Goal: Information Seeking & Learning: Learn about a topic

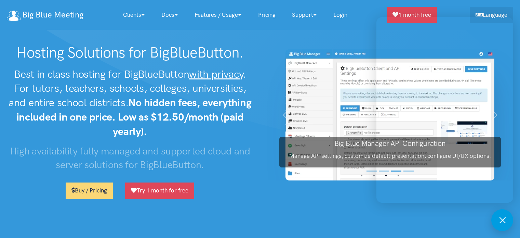
scroll to position [982, 0]
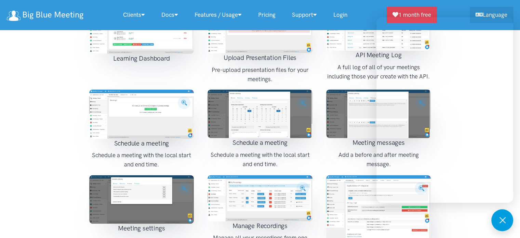
click at [470, 216] on div "Screenshots Join Meeting Join a sheduled meeting. Includes local time formatted…" at bounding box center [260, 163] width 520 height 591
click at [499, 225] on button at bounding box center [503, 220] width 22 height 22
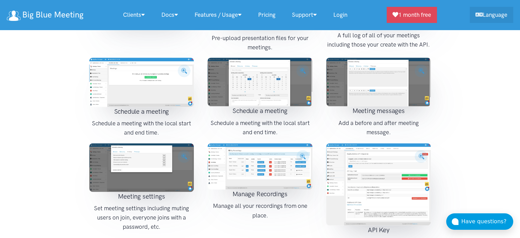
scroll to position [1050, 0]
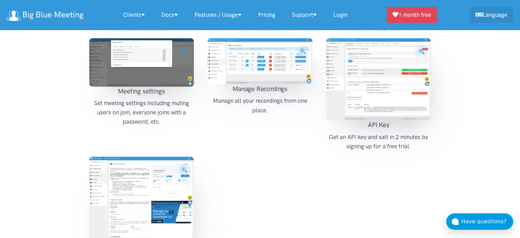
click at [460, 224] on button "Have questions?" at bounding box center [480, 221] width 67 height 16
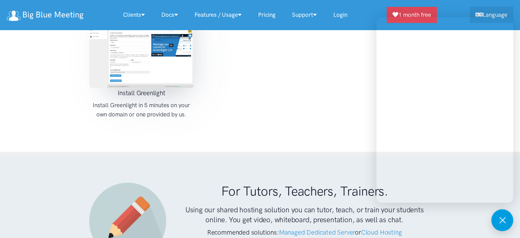
scroll to position [1290, 0]
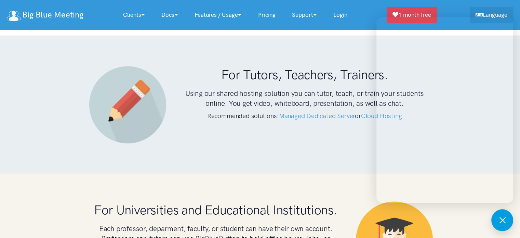
scroll to position [1461, 0]
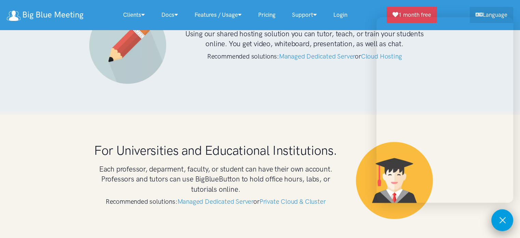
click at [500, 224] on button at bounding box center [503, 220] width 22 height 22
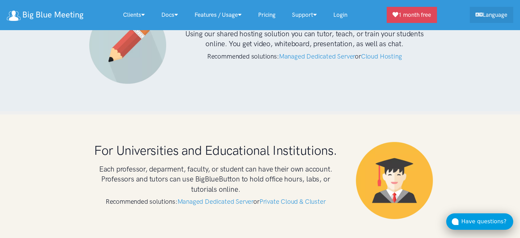
click at [476, 224] on div "Have questions?" at bounding box center [488, 221] width 52 height 9
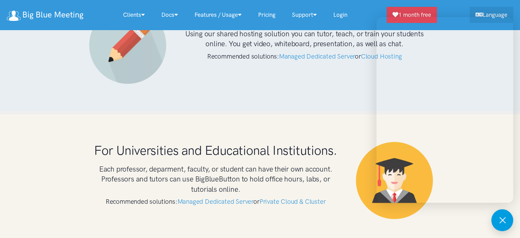
click at [316, 115] on div "For Universities and Educational Institutions. Each professor, deparment, facul…" at bounding box center [260, 182] width 520 height 135
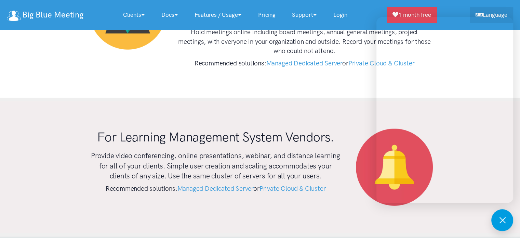
scroll to position [1769, 0]
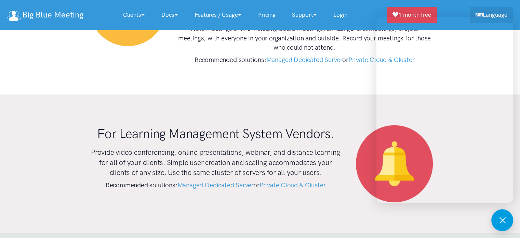
click at [502, 216] on button at bounding box center [503, 220] width 22 height 22
